Goal: Task Accomplishment & Management: Manage account settings

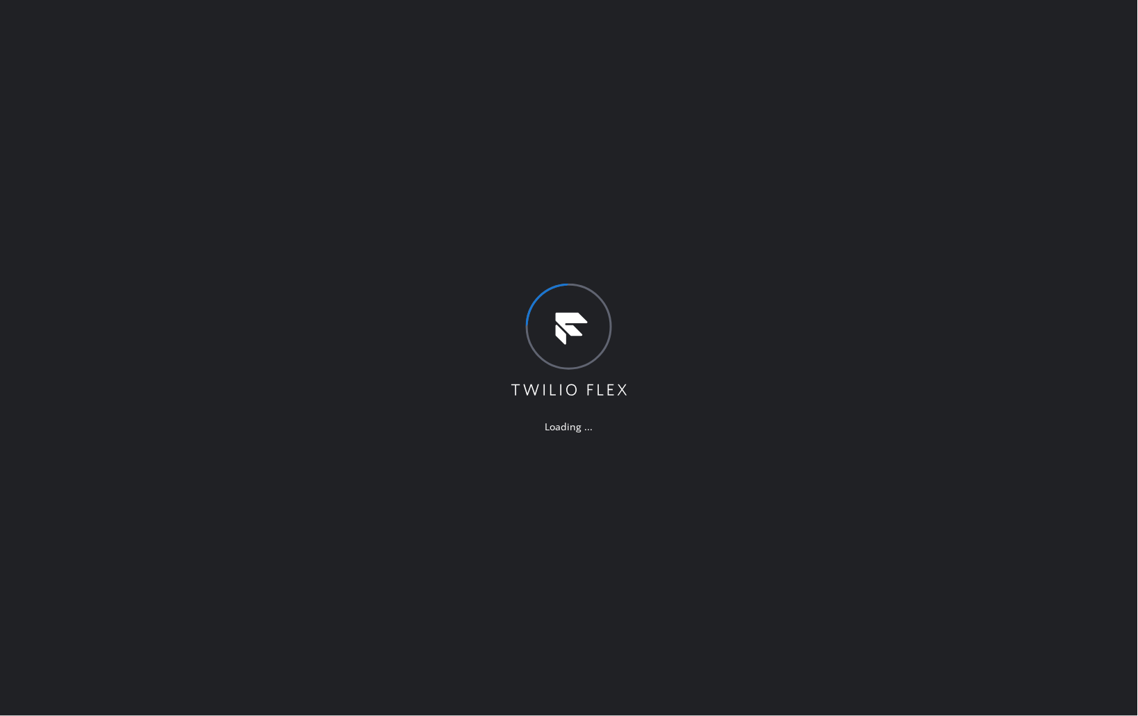
drag, startPoint x: 1080, startPoint y: 177, endPoint x: 1121, endPoint y: 251, distance: 84.9
click at [1081, 177] on div "Loading ..." at bounding box center [569, 358] width 1138 height 716
click at [317, 295] on div "Loading ..." at bounding box center [569, 358] width 1138 height 716
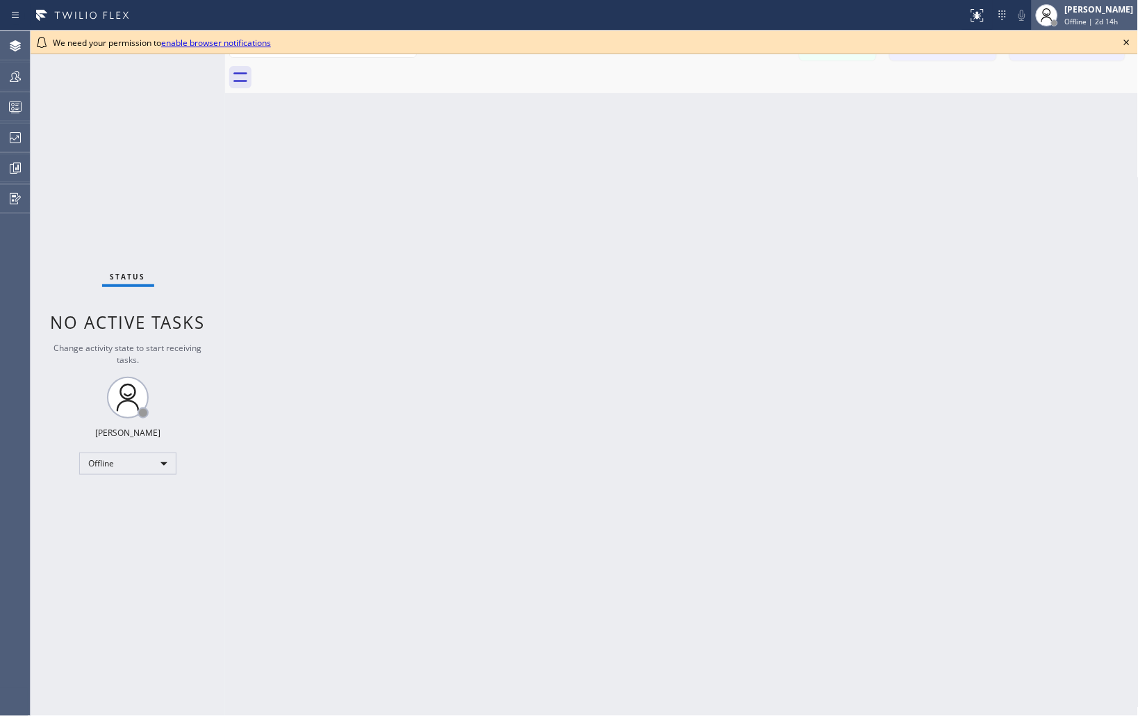
click at [1126, 38] on icon at bounding box center [1126, 42] width 17 height 17
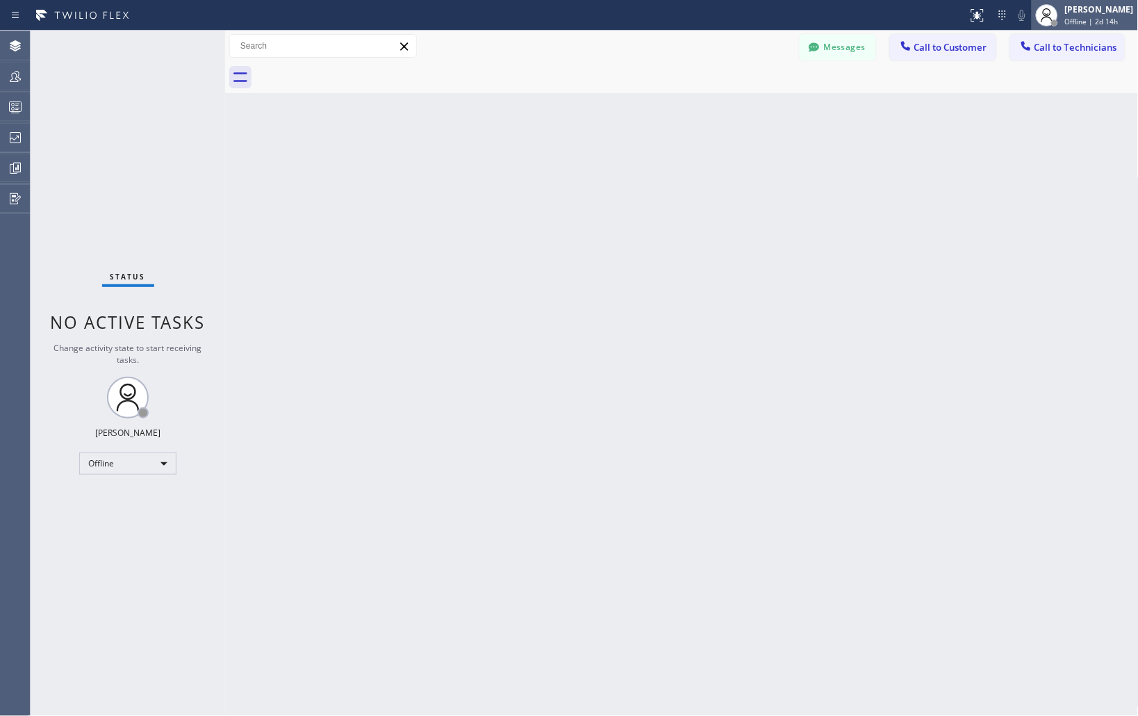
click at [1072, 9] on div "[PERSON_NAME]" at bounding box center [1099, 9] width 69 height 12
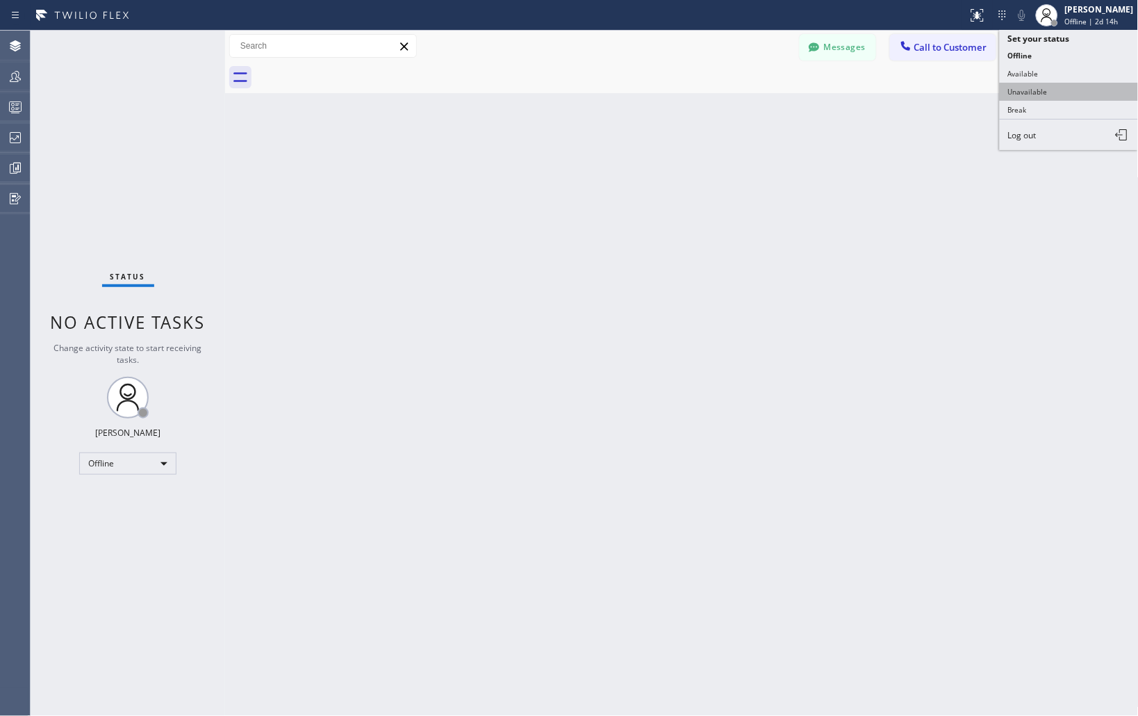
click at [1047, 88] on button "Unavailable" at bounding box center [1069, 92] width 139 height 18
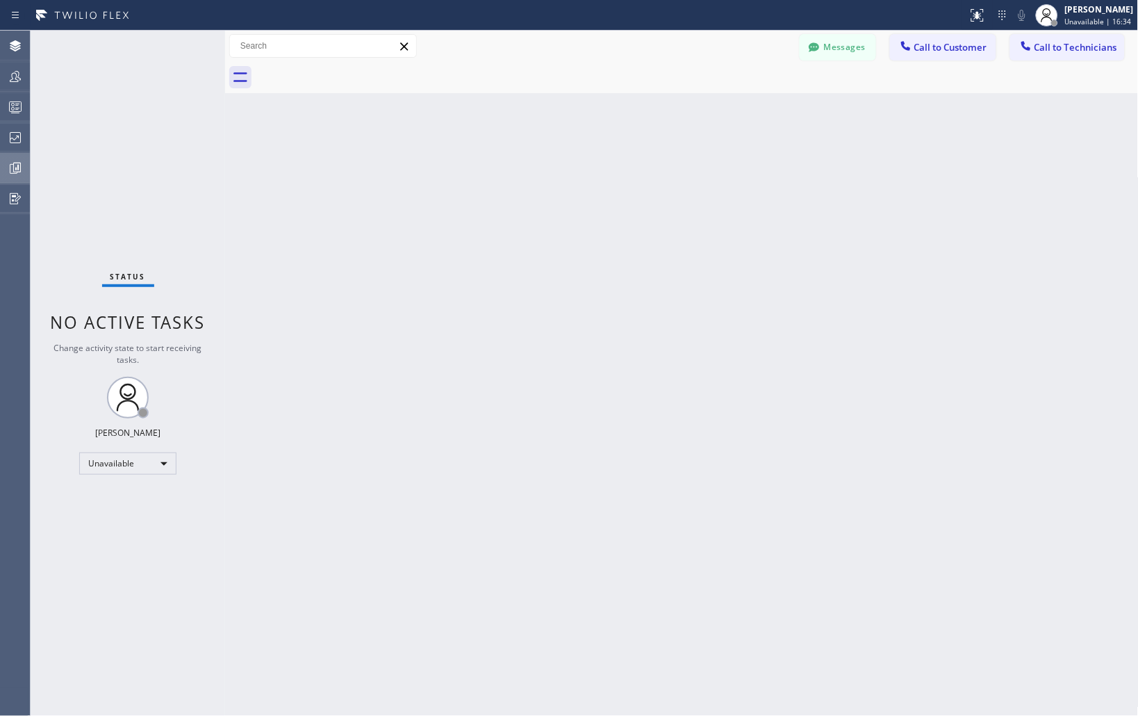
click at [17, 169] on icon at bounding box center [15, 168] width 17 height 17
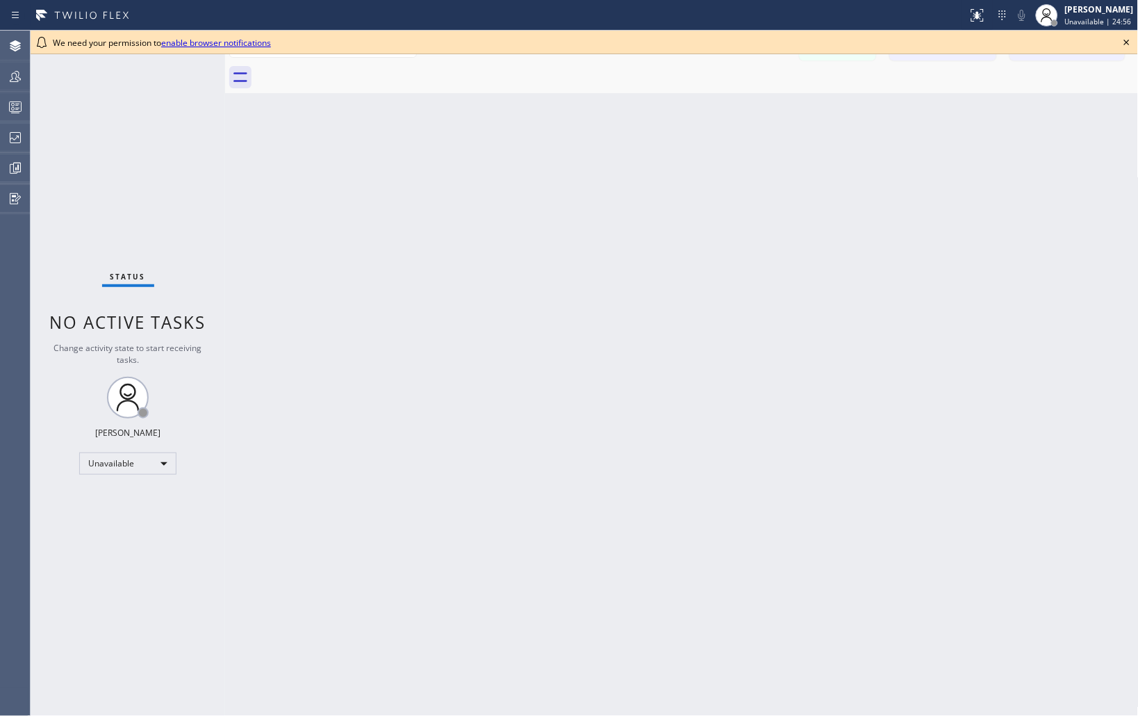
click at [1127, 39] on icon at bounding box center [1126, 42] width 17 height 17
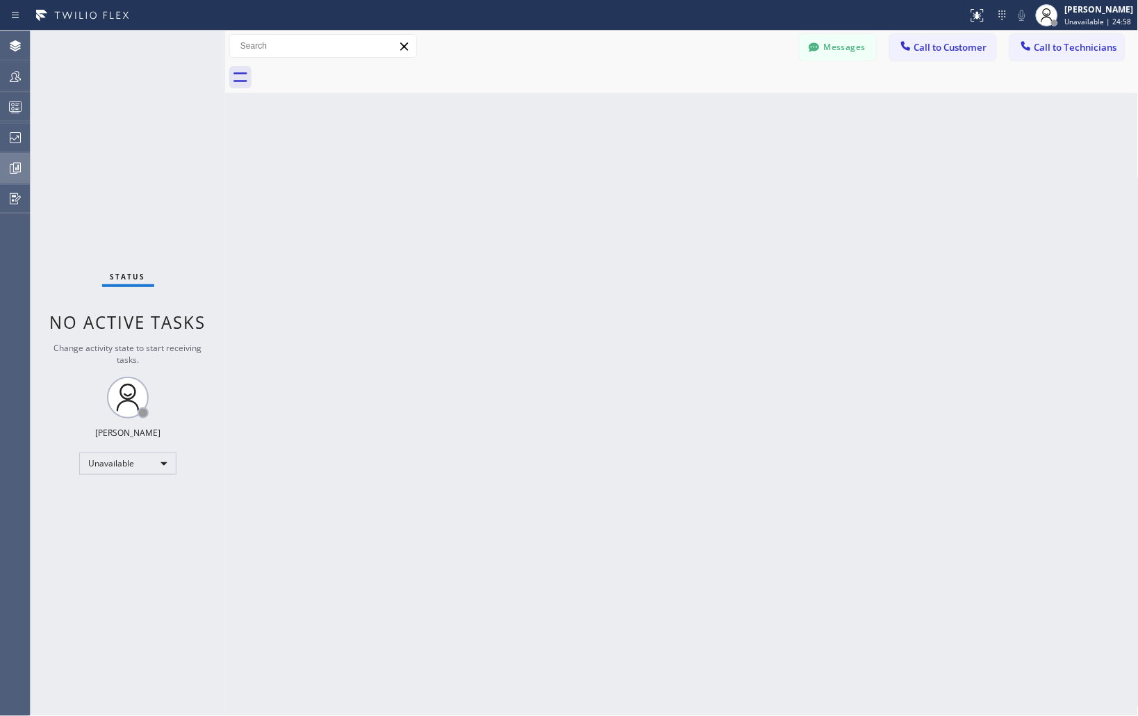
click at [18, 163] on icon at bounding box center [15, 168] width 17 height 17
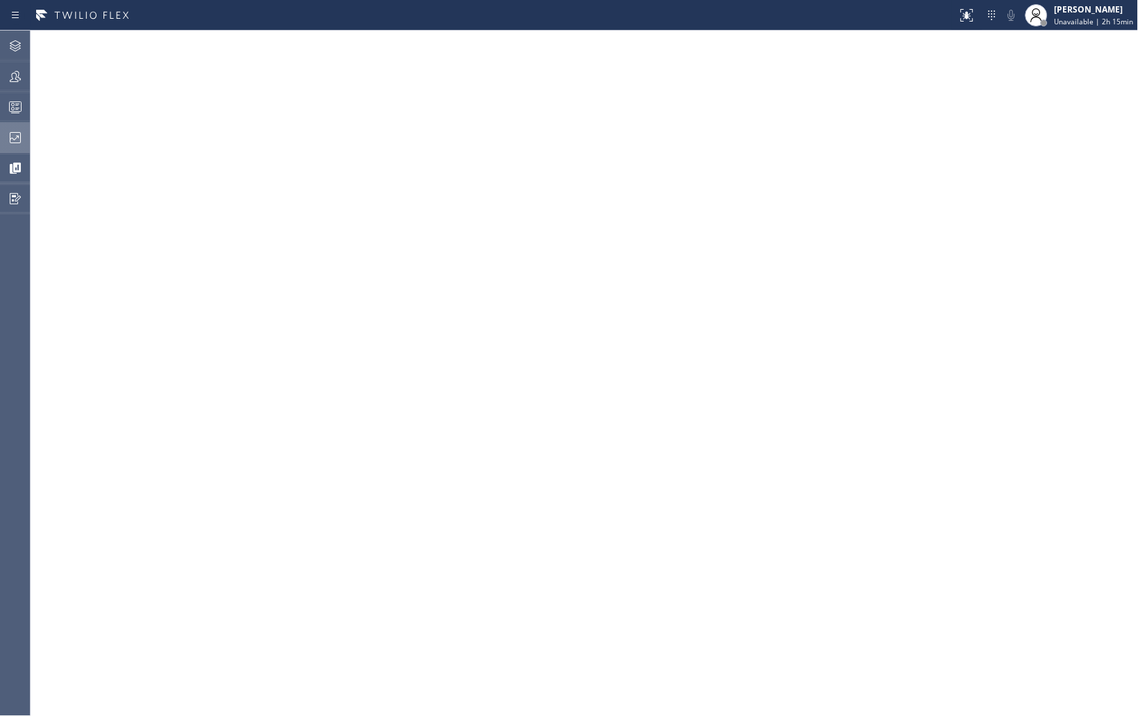
click at [11, 142] on icon at bounding box center [15, 137] width 17 height 17
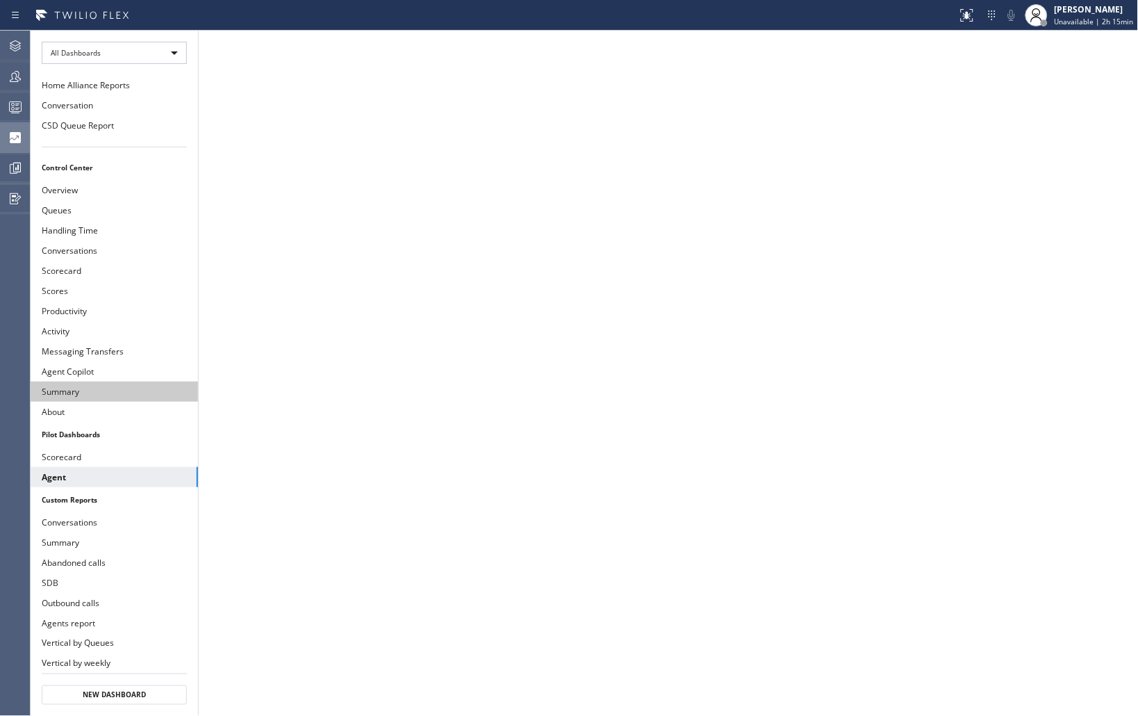
click at [75, 386] on button "Summary" at bounding box center [114, 391] width 167 height 20
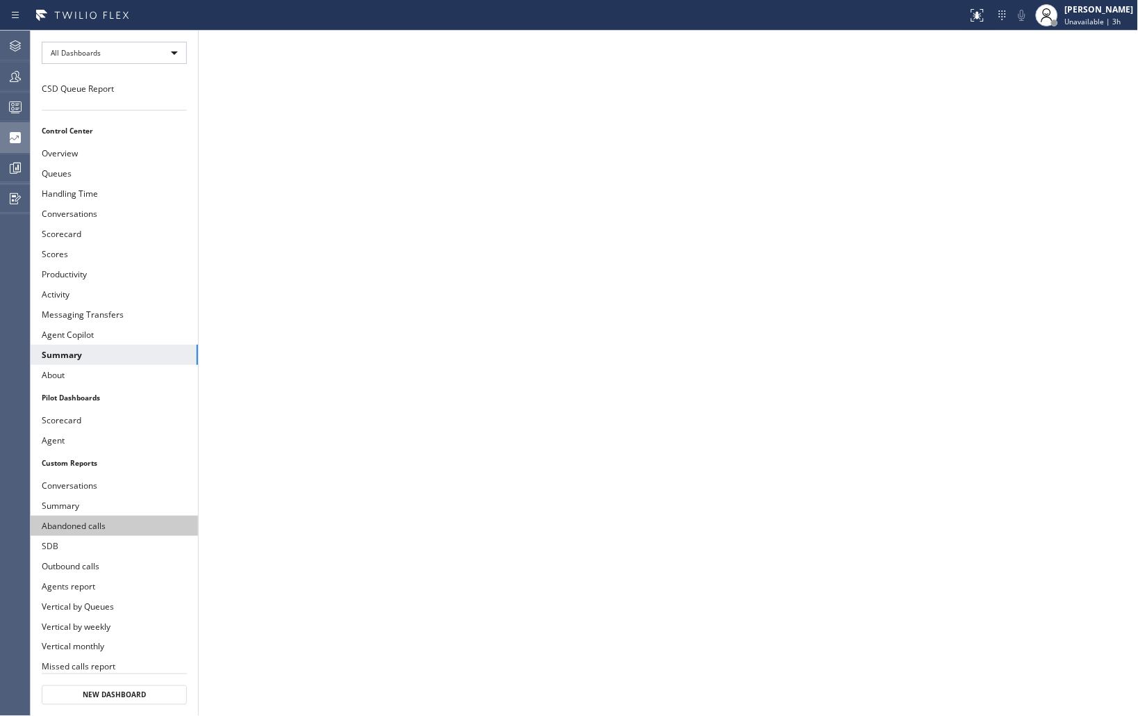
scroll to position [54, 0]
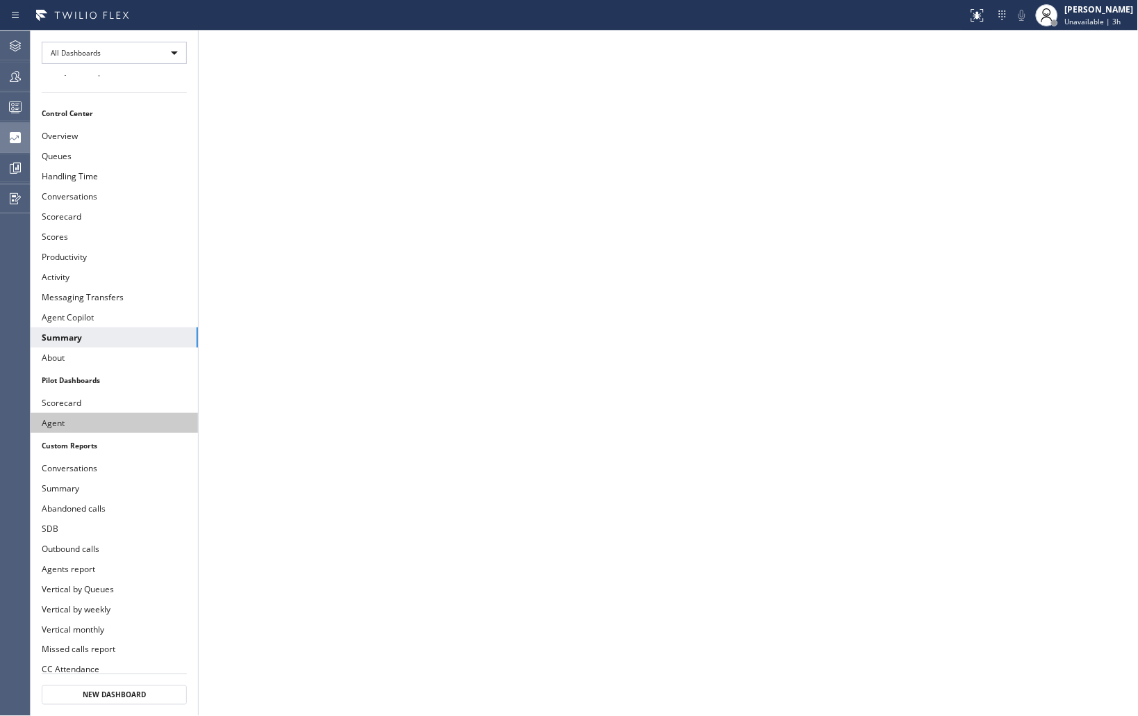
click at [56, 421] on button "Agent" at bounding box center [114, 423] width 167 height 20
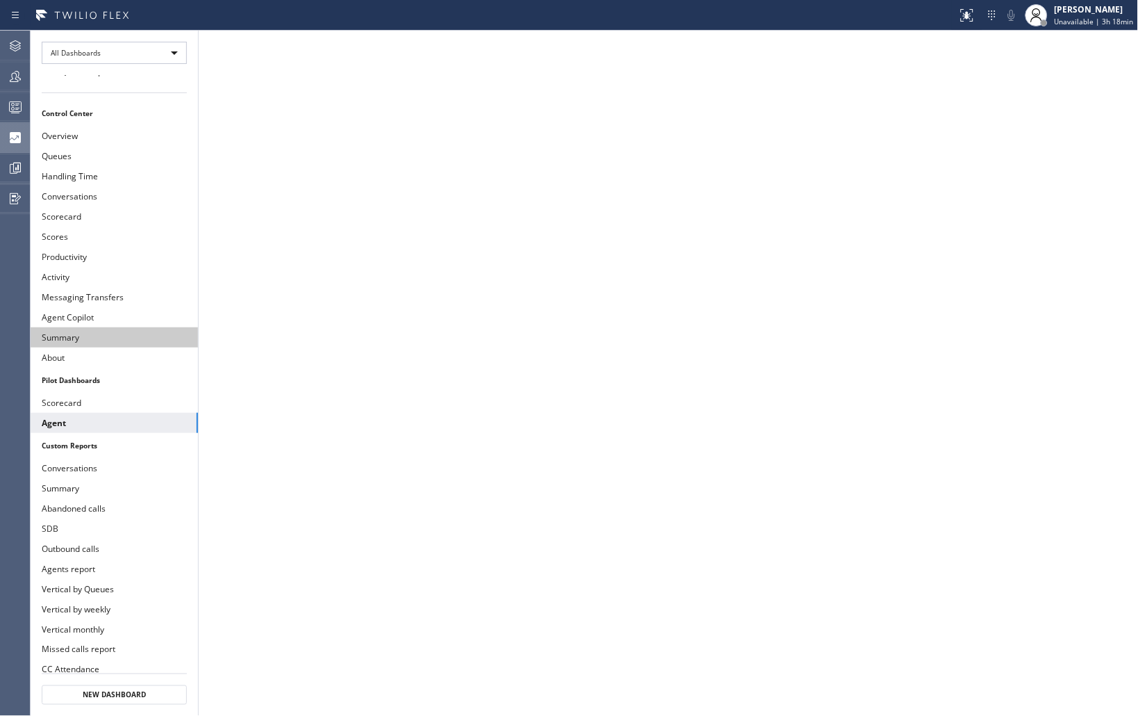
click at [74, 334] on button "Summary" at bounding box center [114, 337] width 167 height 20
click at [56, 413] on button "Agent" at bounding box center [114, 423] width 167 height 20
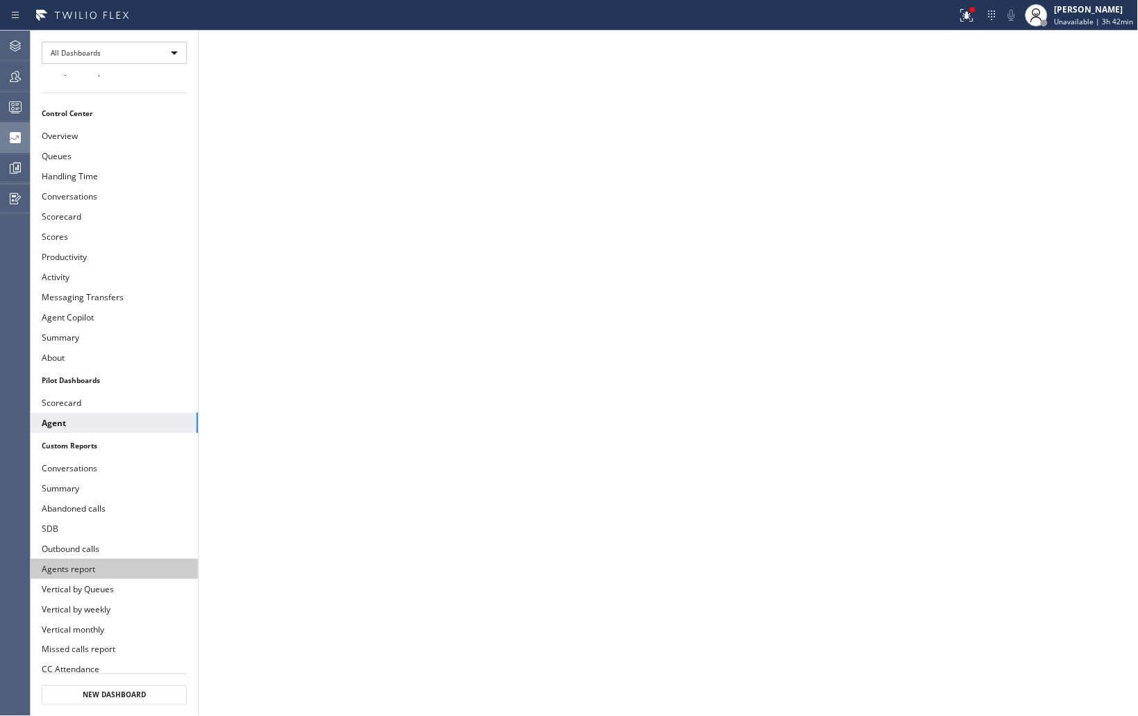
click at [76, 560] on button "Agents report" at bounding box center [114, 569] width 167 height 20
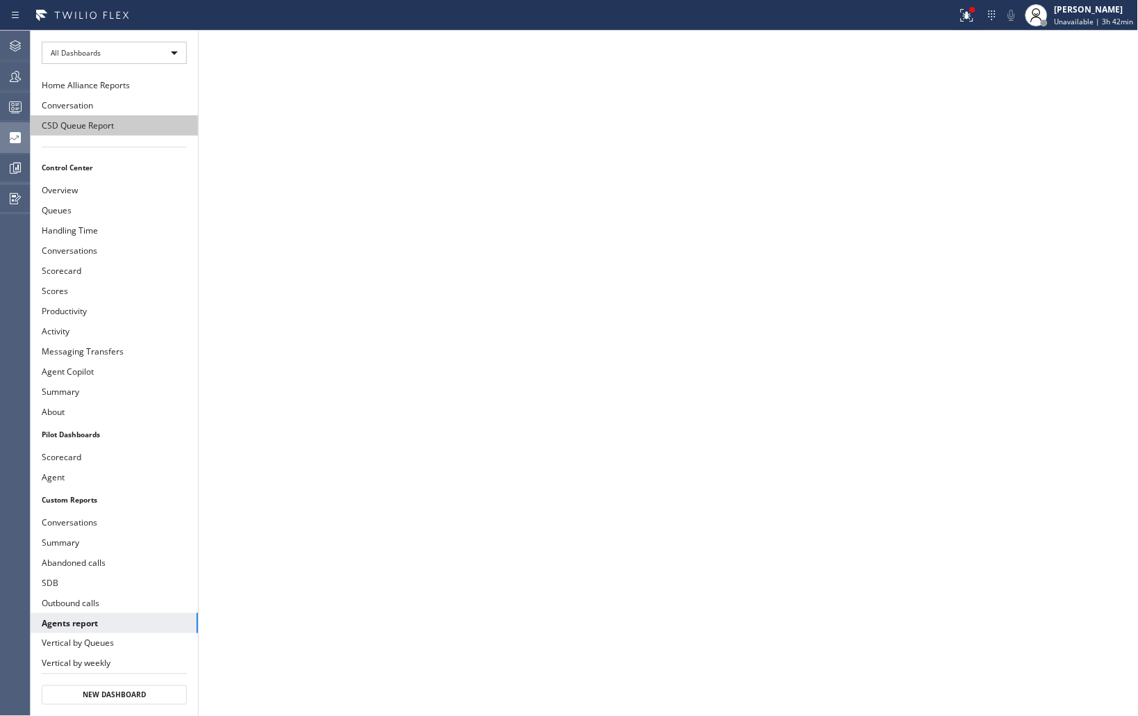
click at [106, 126] on button "CSD Queue Report" at bounding box center [114, 125] width 167 height 20
click at [15, 167] on icon at bounding box center [16, 168] width 3 height 6
